Goal: Information Seeking & Learning: Understand process/instructions

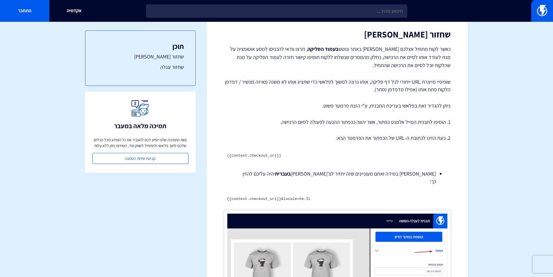
scroll to position [66, 0]
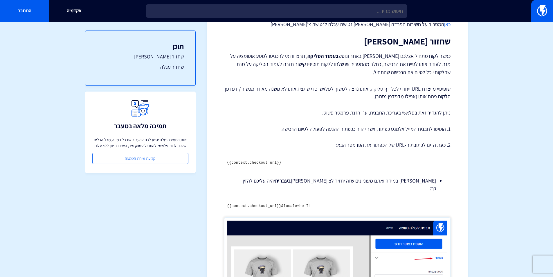
click at [432, 104] on div "קישורי שחזור עגלה וצ'קאווט – שופיפיי במדריך זה נסביר על שימוש בקישורים משחזרי ע…" at bounding box center [337, 223] width 227 height 458
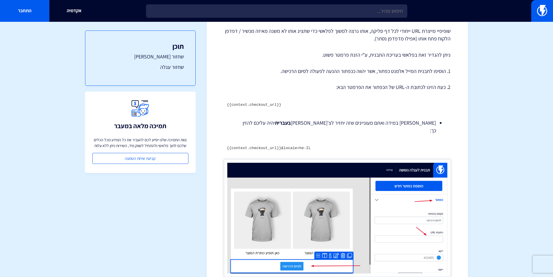
scroll to position [37, 0]
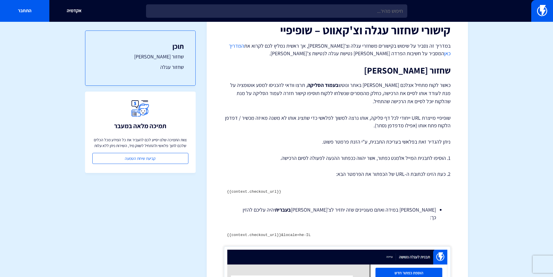
click at [278, 191] on pre "{{context.checkout_url}}" at bounding box center [337, 191] width 227 height 11
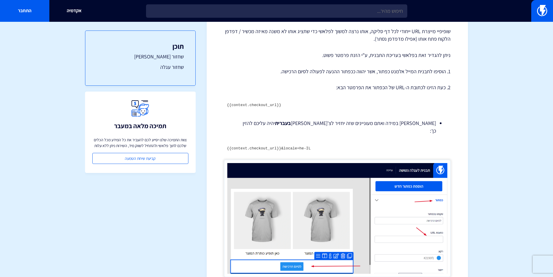
scroll to position [96, 0]
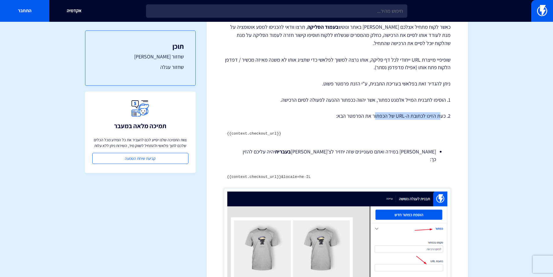
drag, startPoint x: 441, startPoint y: 115, endPoint x: 369, endPoint y: 116, distance: 72.0
click at [374, 116] on p "2. כעת הזינו לכתובת ה-URL של הכפתור את הפרמטר הבא:" at bounding box center [337, 116] width 227 height 8
click at [367, 117] on p "2. כעת הזינו לכתובת ה-URL של הכפתור את הפרמטר הבא:" at bounding box center [337, 116] width 227 height 8
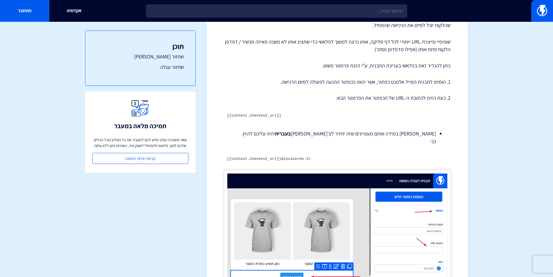
scroll to position [125, 0]
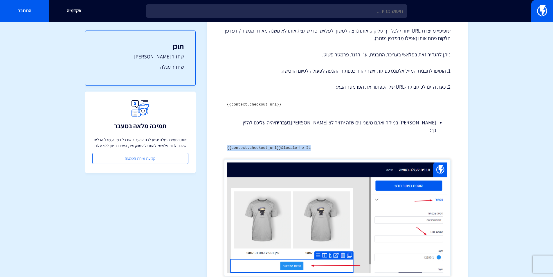
drag, startPoint x: 226, startPoint y: 139, endPoint x: 306, endPoint y: 144, distance: 80.3
click at [306, 144] on pre "{{context.checkout_url}}&locale=he-IL" at bounding box center [337, 148] width 227 height 11
click at [308, 143] on pre "{{context.checkout_url}}&locale=he-IL" at bounding box center [337, 148] width 227 height 11
drag, startPoint x: 277, startPoint y: 105, endPoint x: 227, endPoint y: 100, distance: 50.1
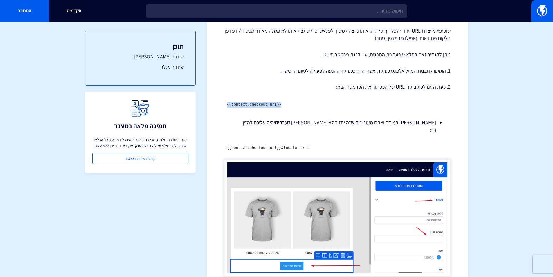
click at [227, 100] on pre "{{context.checkout_url}}" at bounding box center [337, 104] width 227 height 11
copy code "{{context.checkout_url}}"
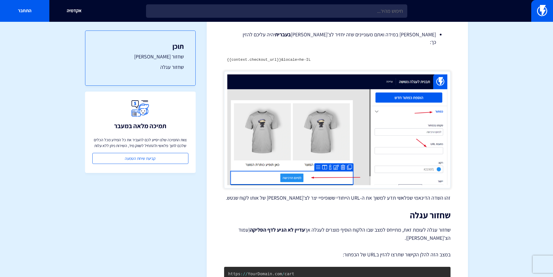
scroll to position [270, 0]
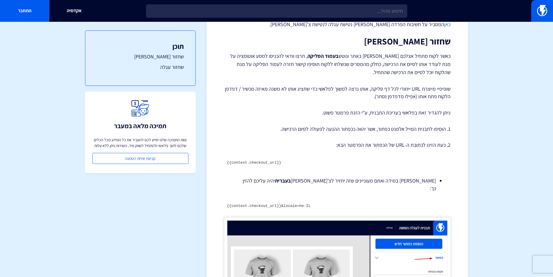
click at [360, 181] on li "שימו לב במידה ואתם מעוניינים שזה יחזיר לצ'קאווט בעברית יהיה עליכם להזין כך:" at bounding box center [337, 184] width 197 height 15
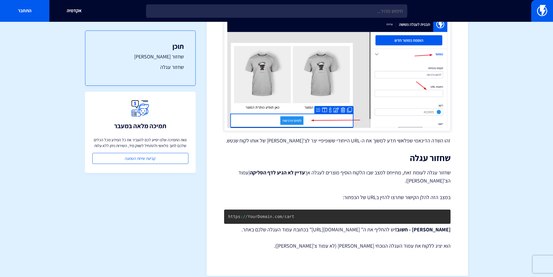
click at [382, 168] on p "שחזור עגלה לעומת זאת, מתייחס למצב שבו הלקוח הוסיף מוצרים לעגלה אך עדיין לא הגיע…" at bounding box center [337, 176] width 227 height 16
click at [373, 193] on p "במצב הזה להלן הקישור שתרצו להזין בURL של הכפתור:" at bounding box center [337, 197] width 227 height 8
click at [434, 193] on p "במצב הזה להלן הקישור שתרצו להזין בURL של הכפתור:" at bounding box center [337, 197] width 227 height 8
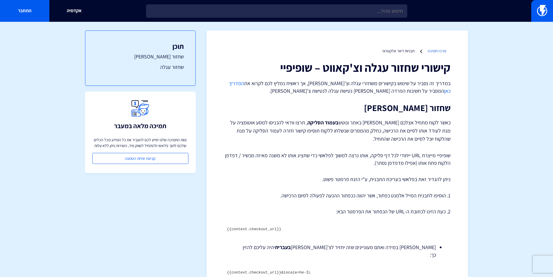
click at [367, 53] on link "מרכז תמיכה" at bounding box center [437, 50] width 19 height 5
click at [367, 50] on link "תבניות דיוור אלקטרוני" at bounding box center [398, 50] width 33 height 5
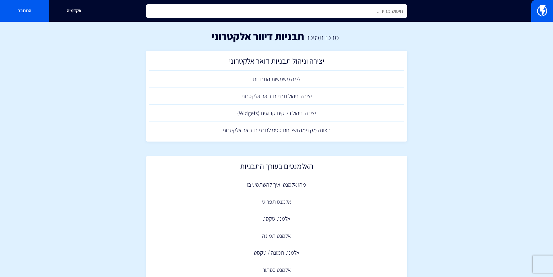
click at [315, 16] on input "text" at bounding box center [276, 10] width 261 height 13
type input "b"
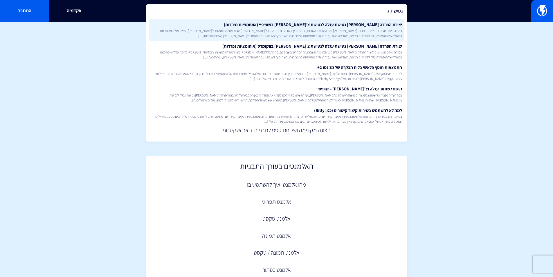
type input "נטישת ק"
click at [357, 29] on span "במידה ואתם מעוניינים ליצור הפרדה בין סוגי הנטישות השונות, זה המדריך בשבילכם. מה…" at bounding box center [276, 33] width 251 height 10
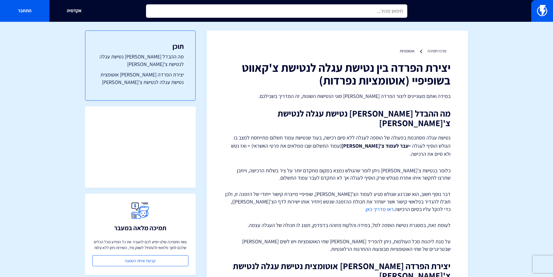
click at [340, 13] on input "text" at bounding box center [276, 10] width 261 height 13
type input "x"
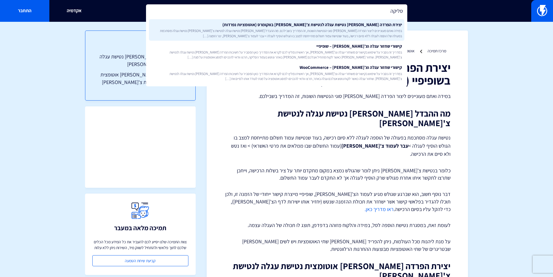
type input "סליקה"
click at [339, 25] on link "יצירת הפרדה בין נטישת עגלה לנטישת צ’קאווט בווקומרס (אוטומציות נפרדות) במידה ואת…" at bounding box center [277, 29] width 256 height 21
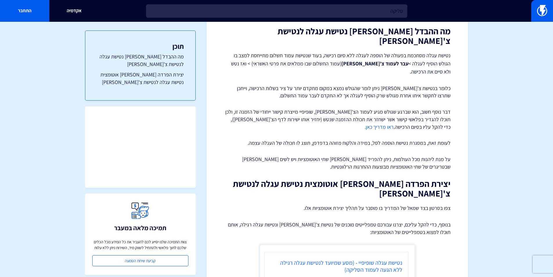
scroll to position [68, 0]
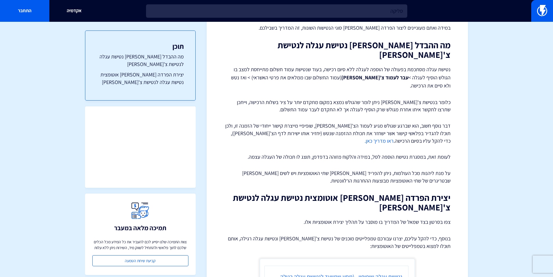
click at [394, 137] on link "ראו מדריך כאן." at bounding box center [379, 140] width 29 height 7
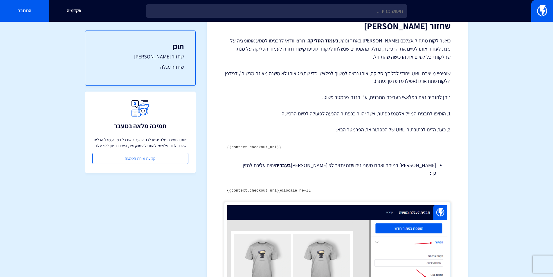
scroll to position [37, 0]
